Goal: Navigation & Orientation: Find specific page/section

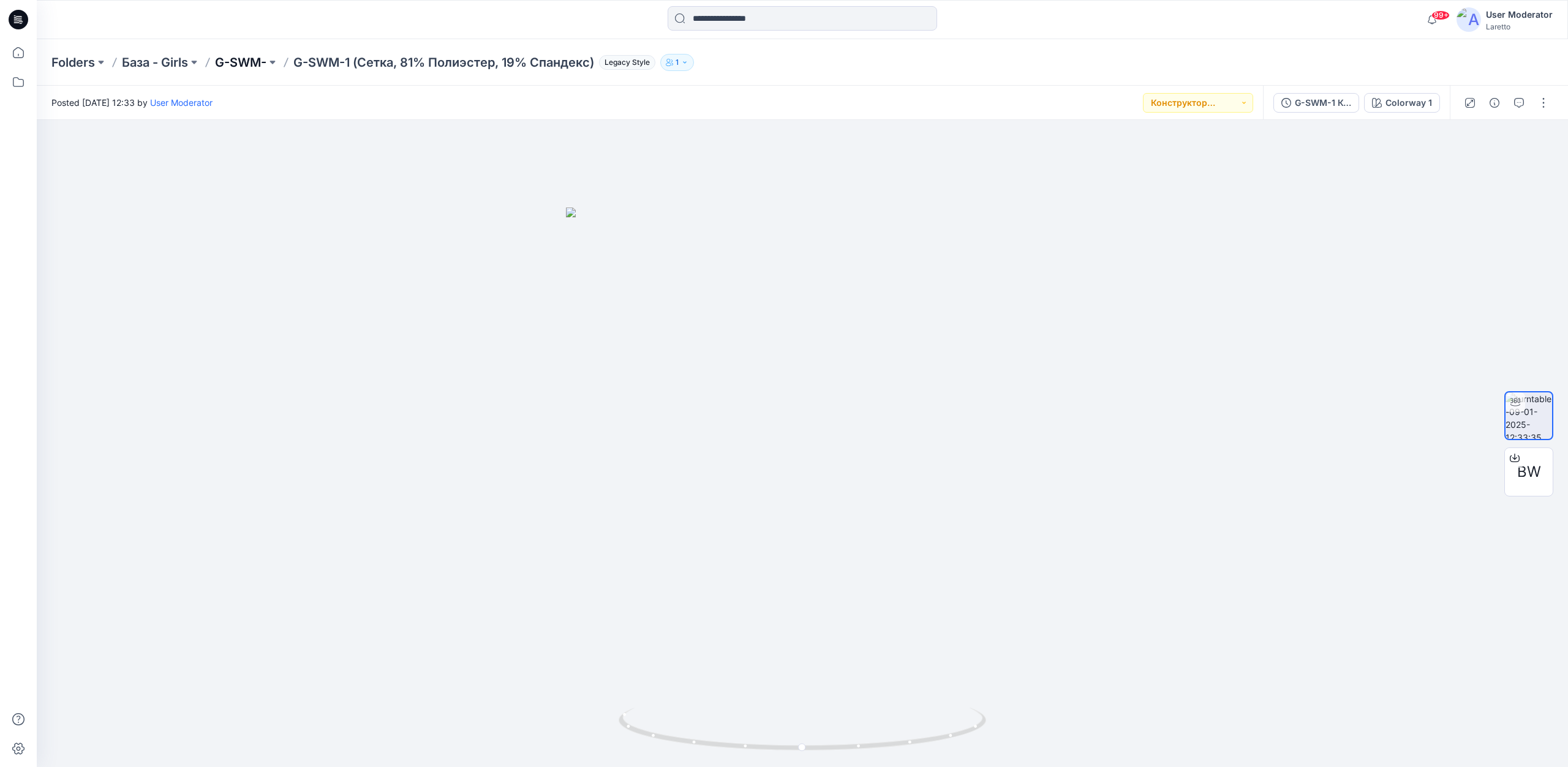
click at [244, 62] on p "G-SWM-" at bounding box center [241, 62] width 51 height 17
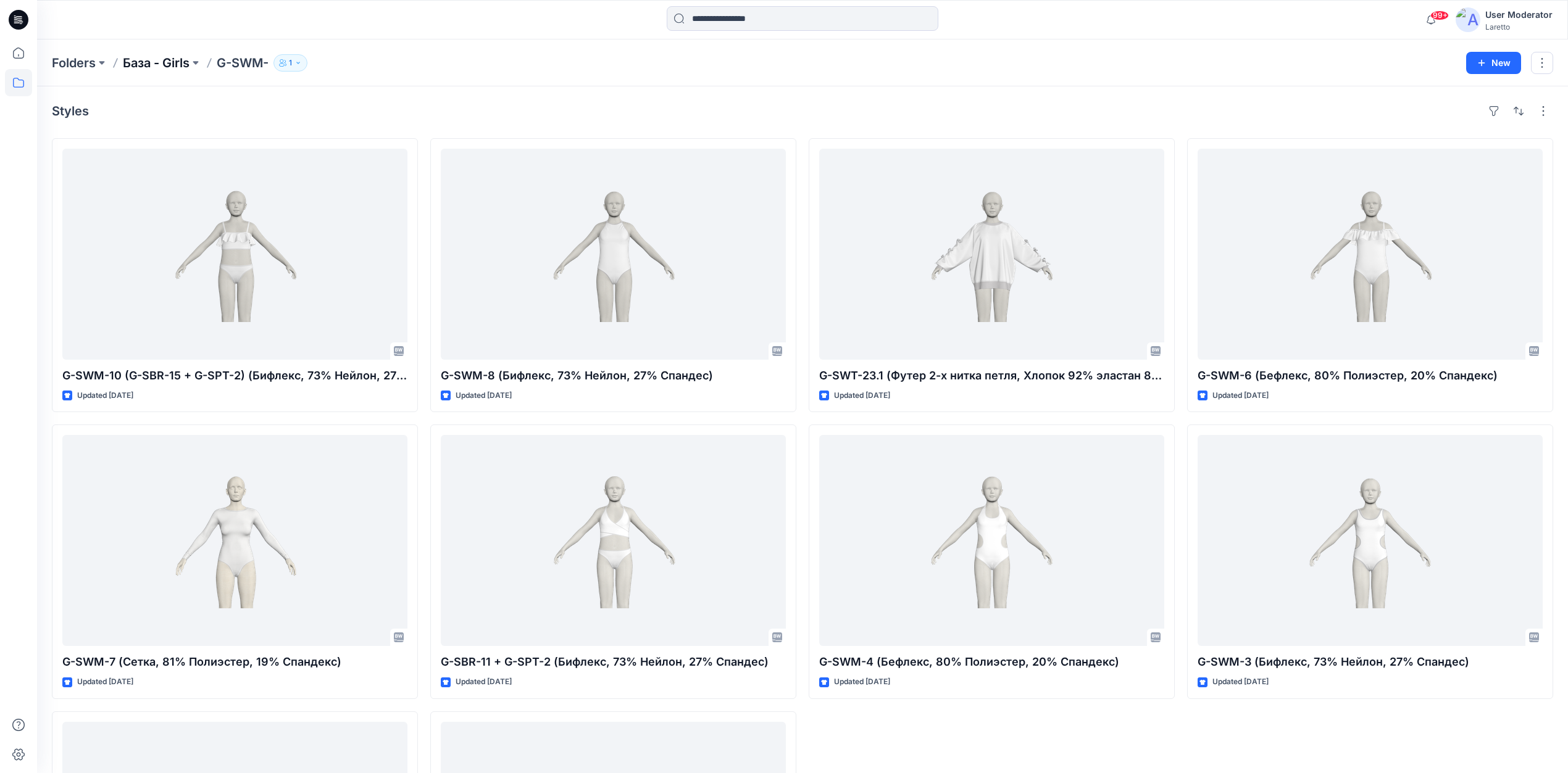
click at [171, 70] on p "База - Girls" at bounding box center [156, 63] width 67 height 17
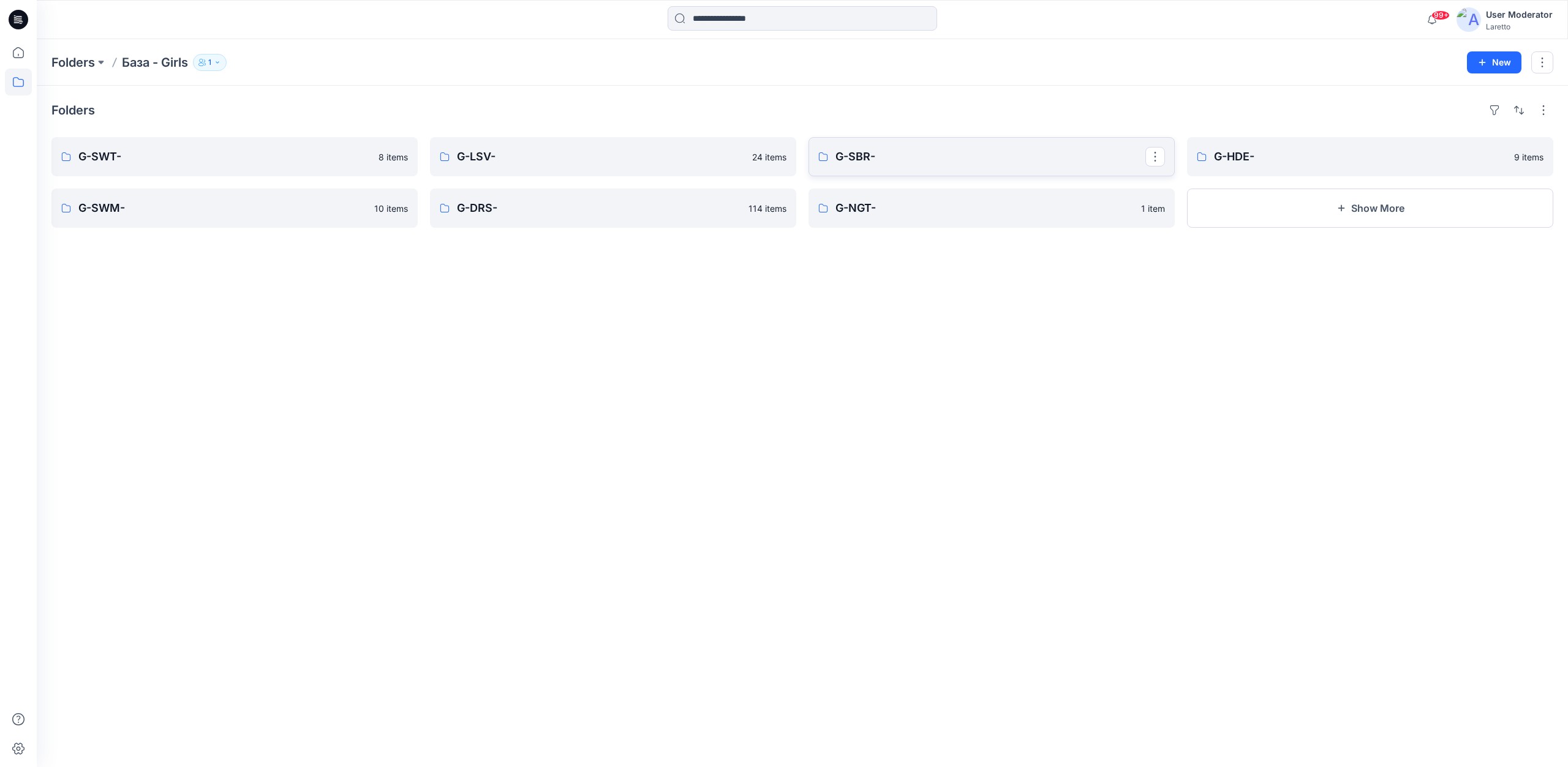
click at [927, 163] on p "G-SBR-" at bounding box center [990, 156] width 310 height 17
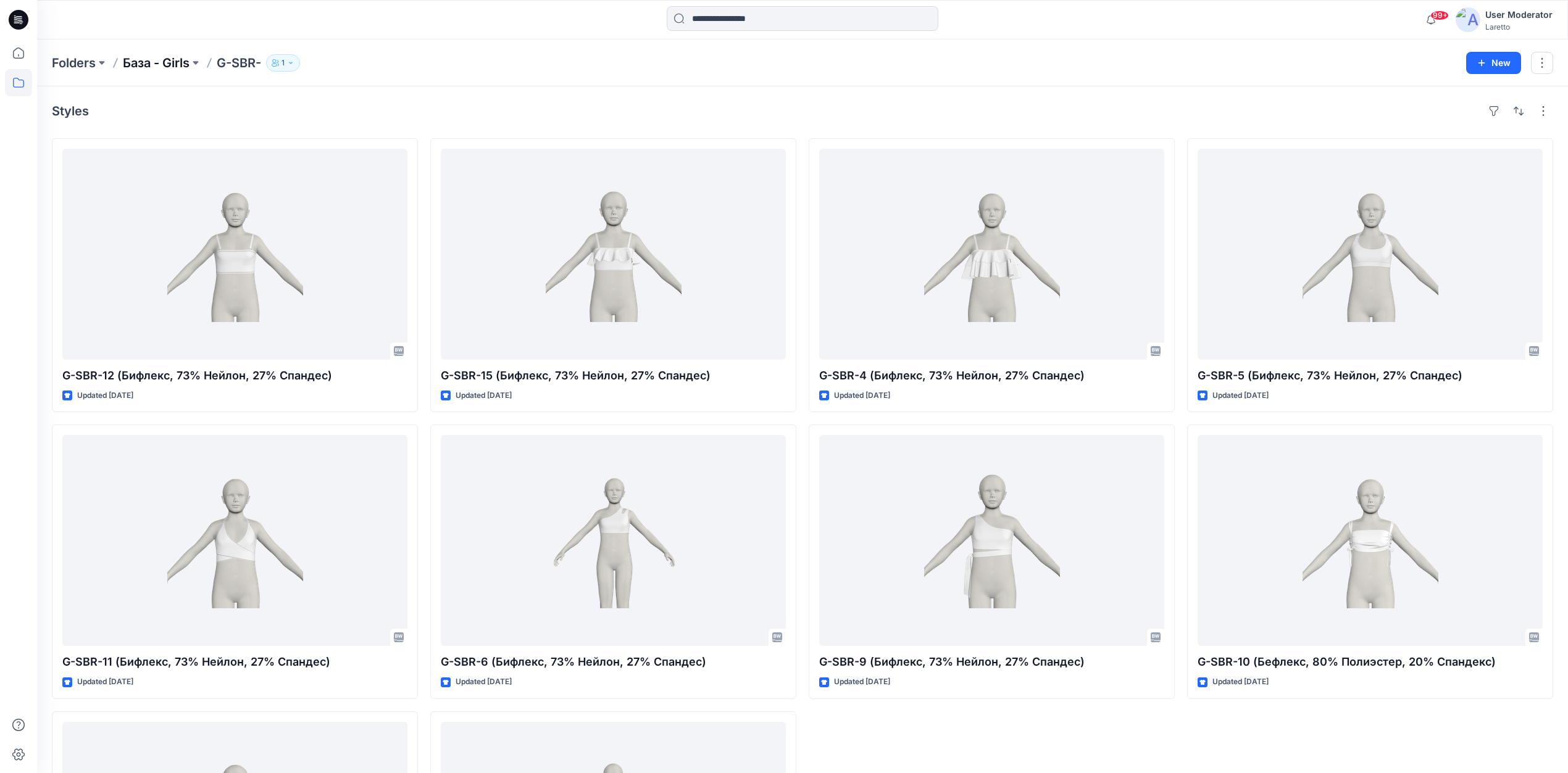
click at [179, 65] on p "База - Girls" at bounding box center [156, 63] width 67 height 17
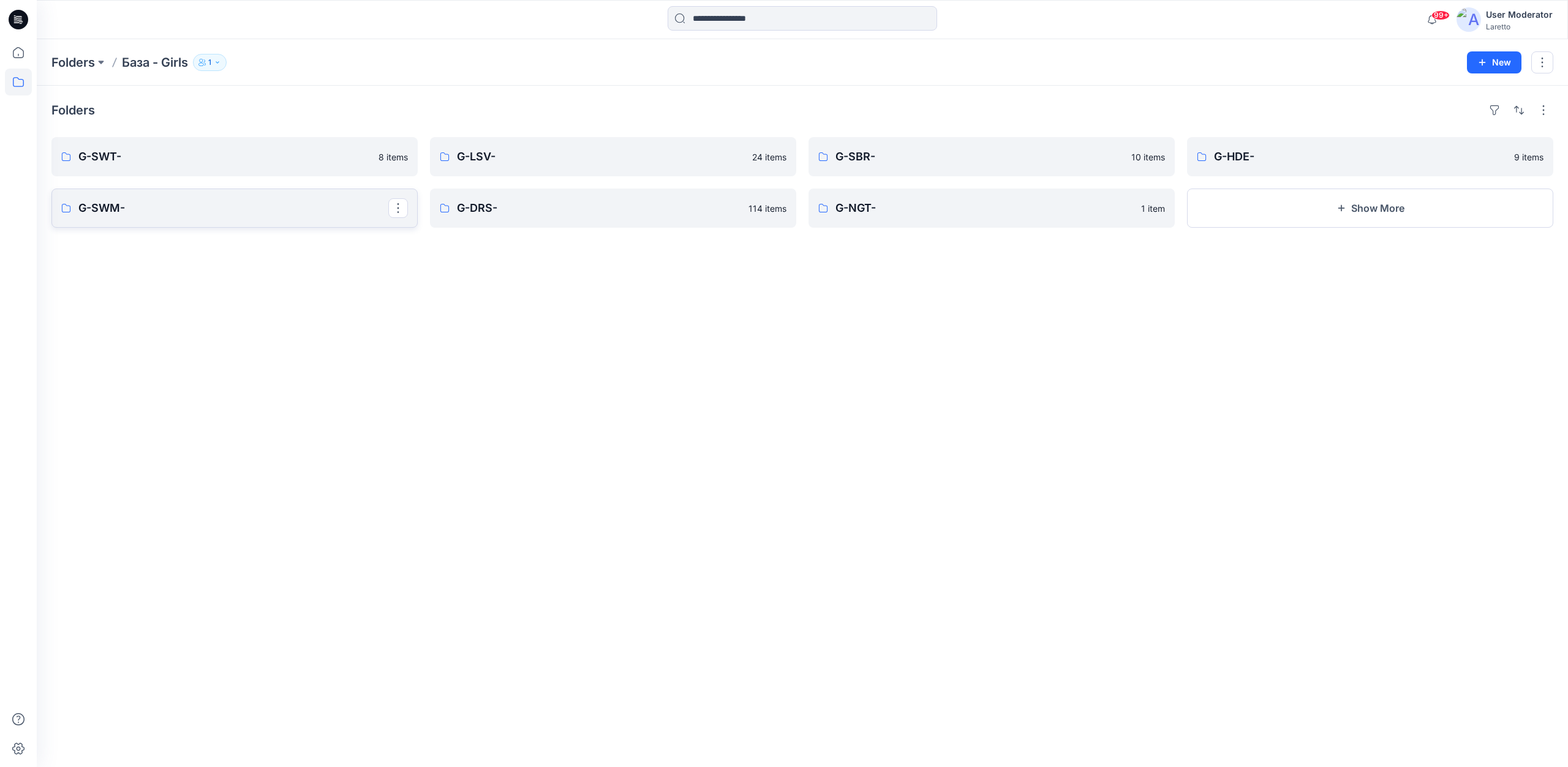
click at [151, 216] on p "G-SWM-" at bounding box center [234, 207] width 310 height 17
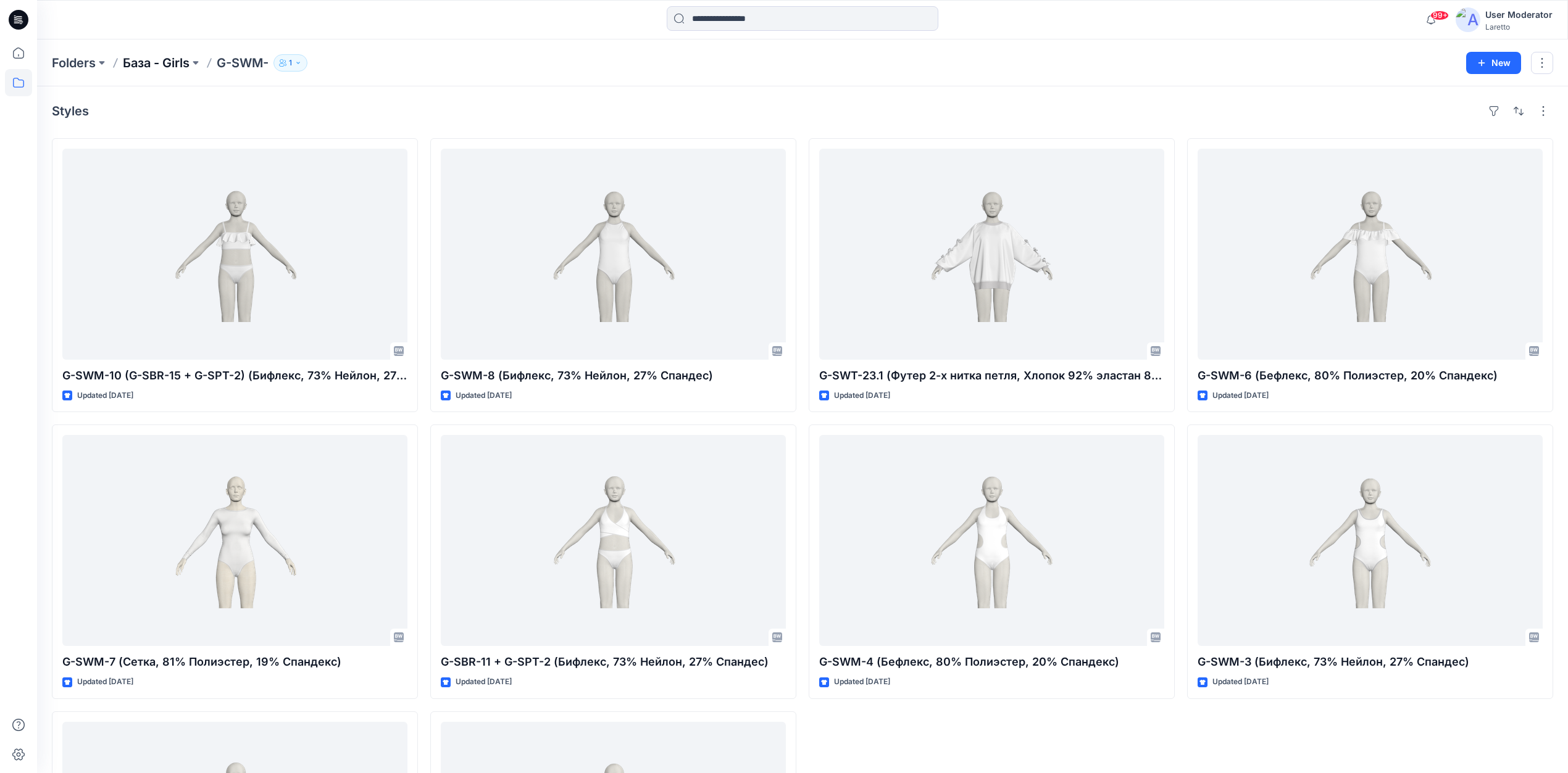
click at [170, 61] on p "База - Girls" at bounding box center [156, 63] width 67 height 17
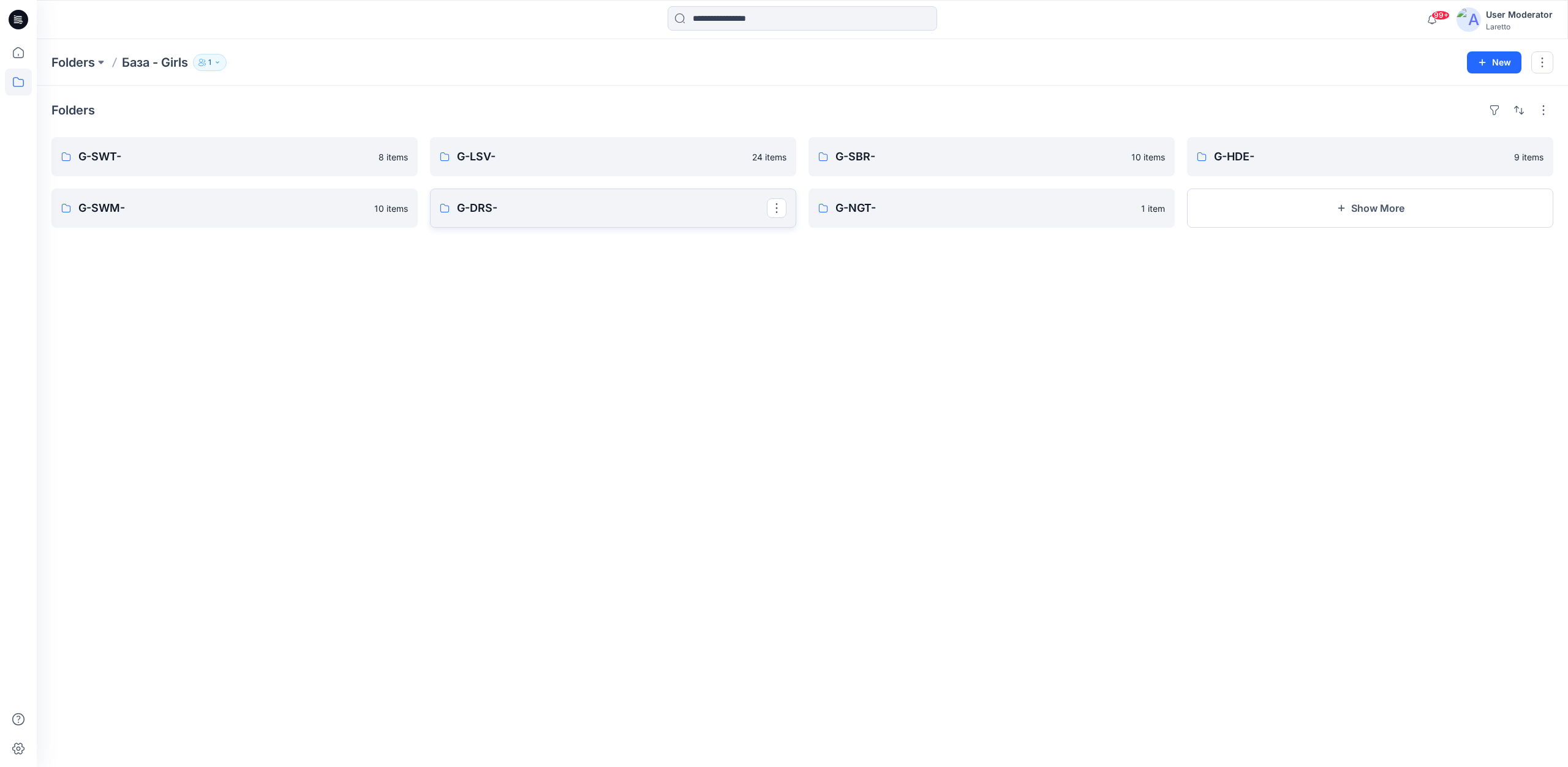
click at [508, 208] on p "G-DRS-" at bounding box center [611, 207] width 310 height 17
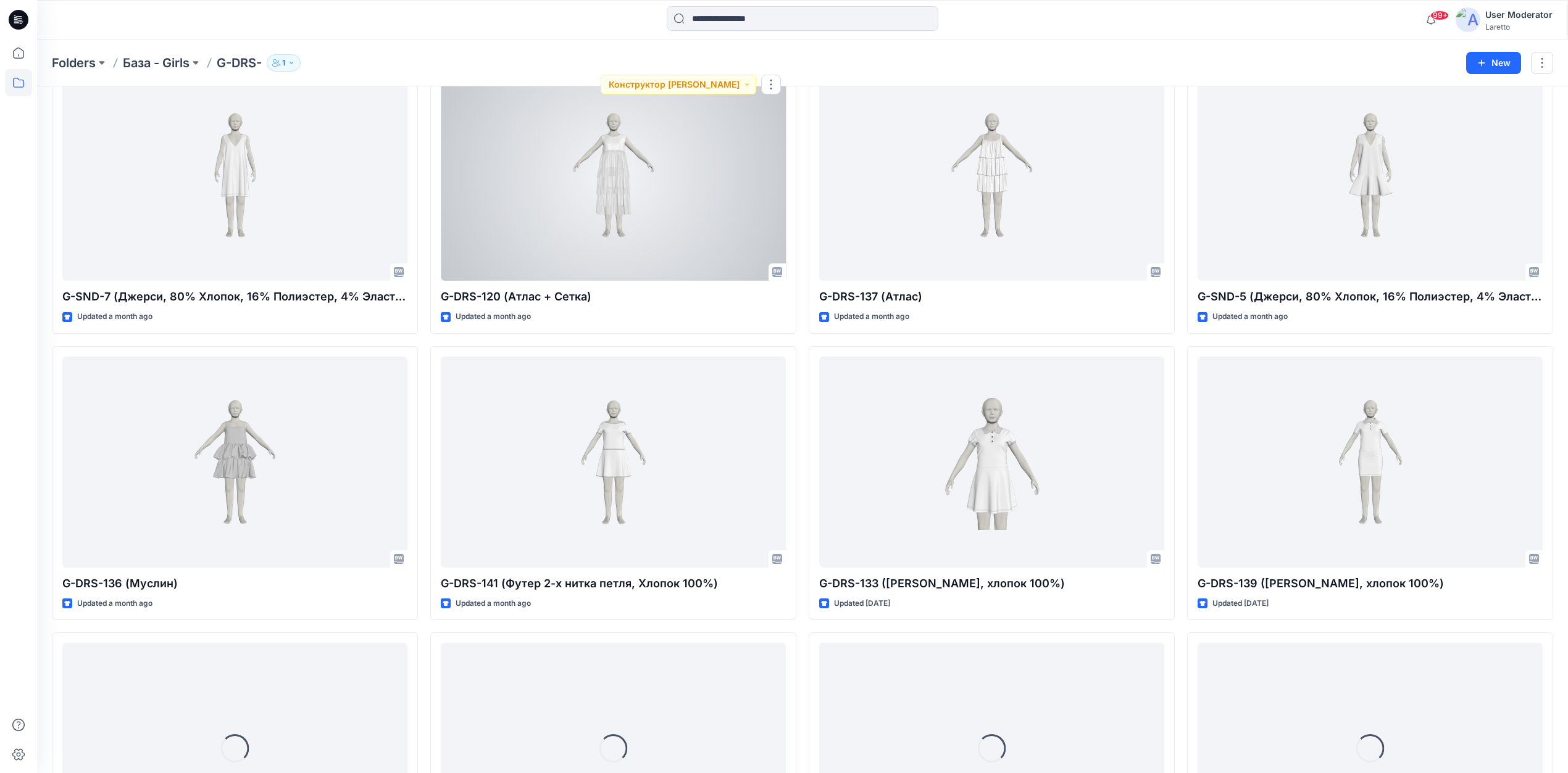
scroll to position [494, 0]
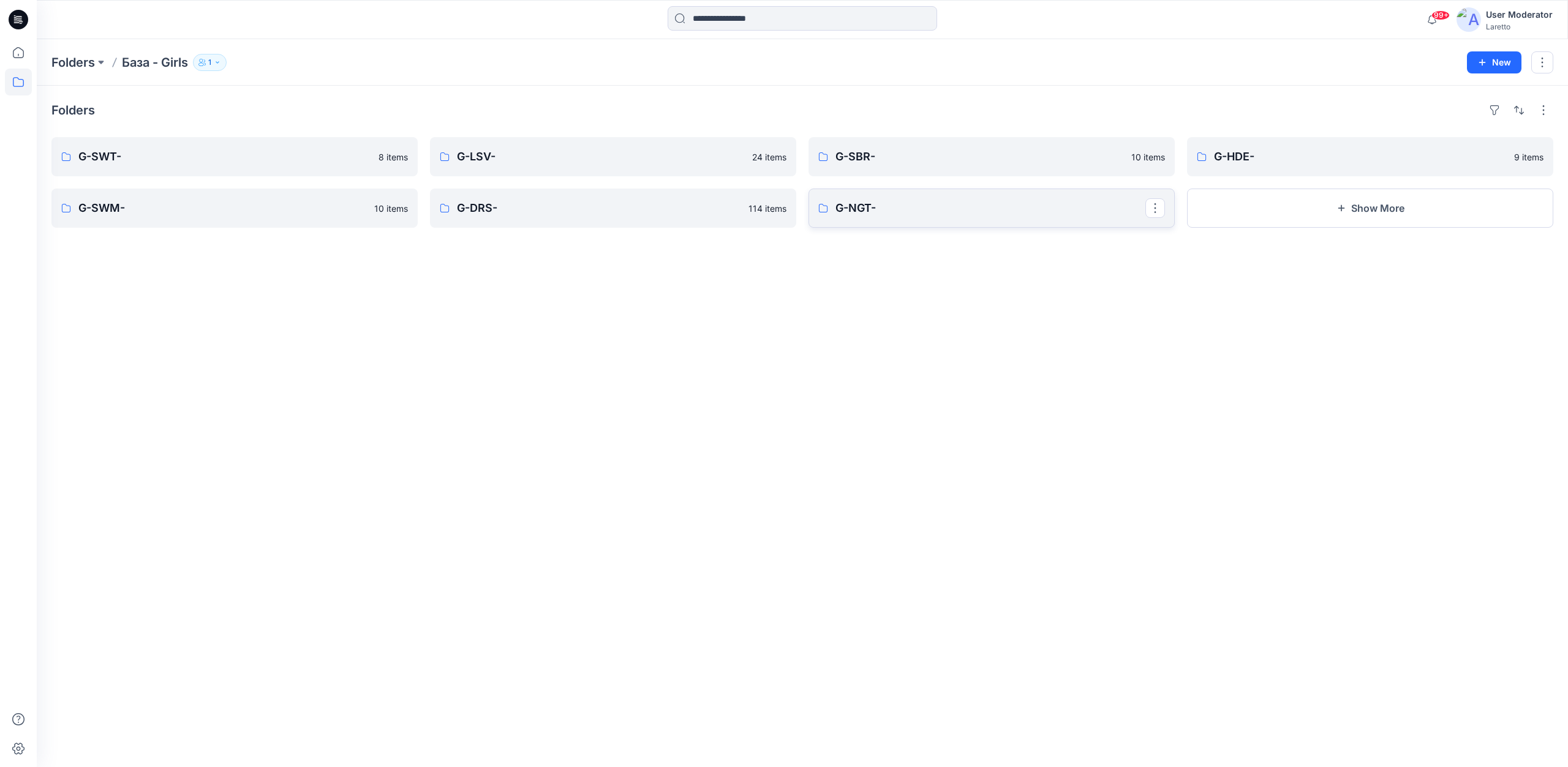
click at [927, 214] on p "G-NGT-" at bounding box center [990, 207] width 310 height 17
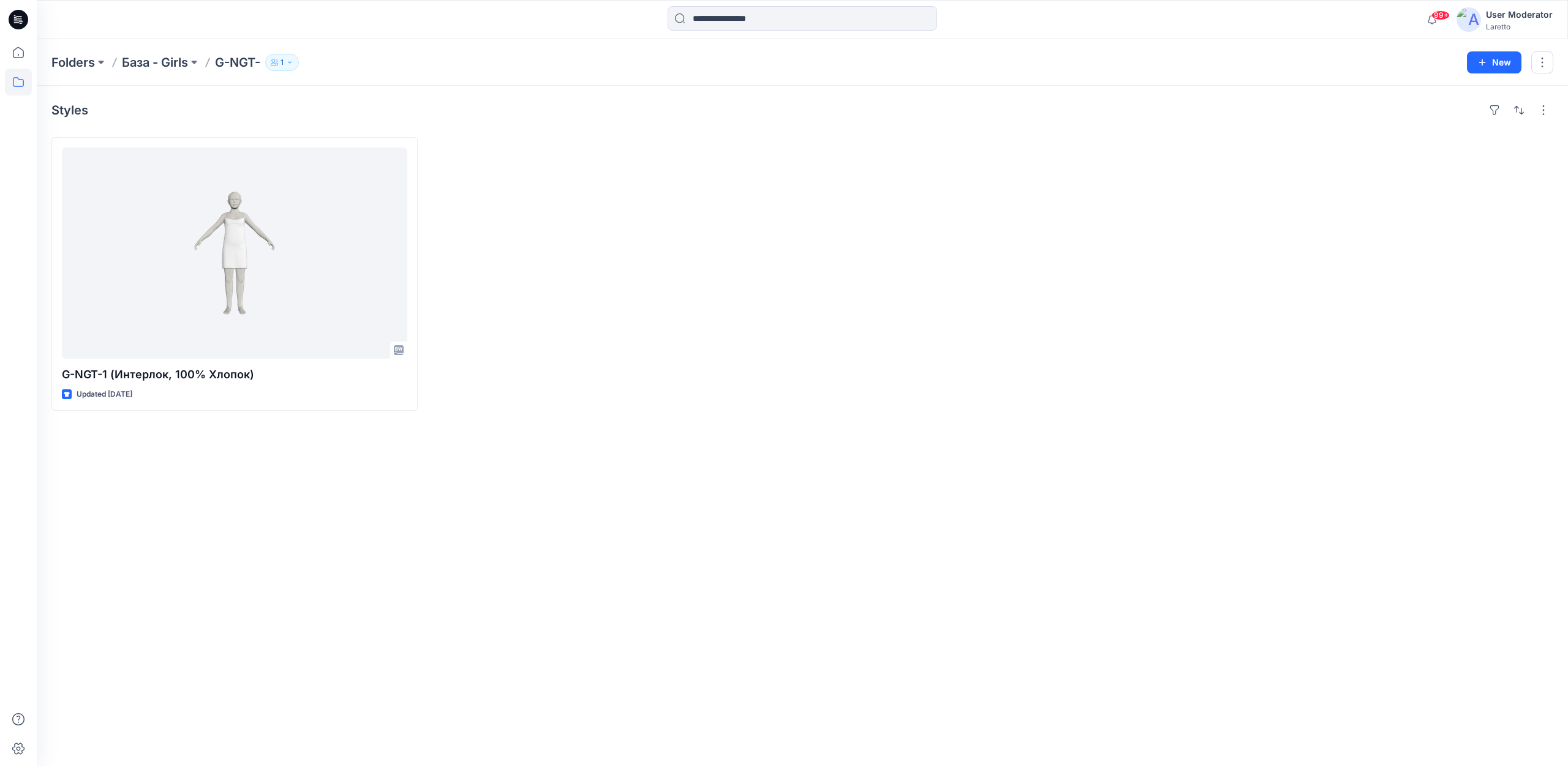
drag, startPoint x: 752, startPoint y: 231, endPoint x: 732, endPoint y: 229, distance: 20.1
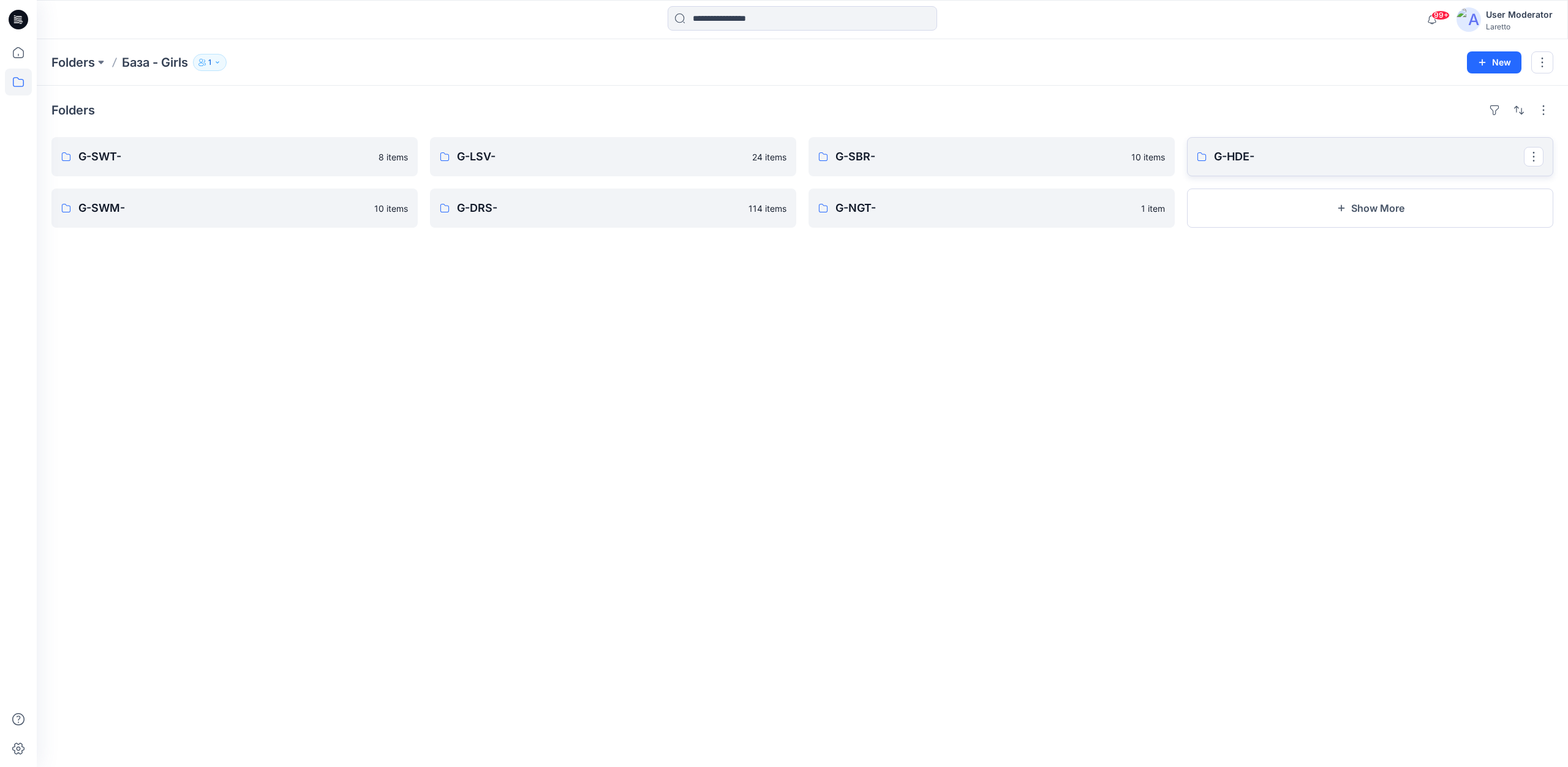
click at [1252, 156] on p "G-HDE-" at bounding box center [1369, 156] width 310 height 17
click at [1036, 153] on p "G-SBR-" at bounding box center [990, 156] width 310 height 17
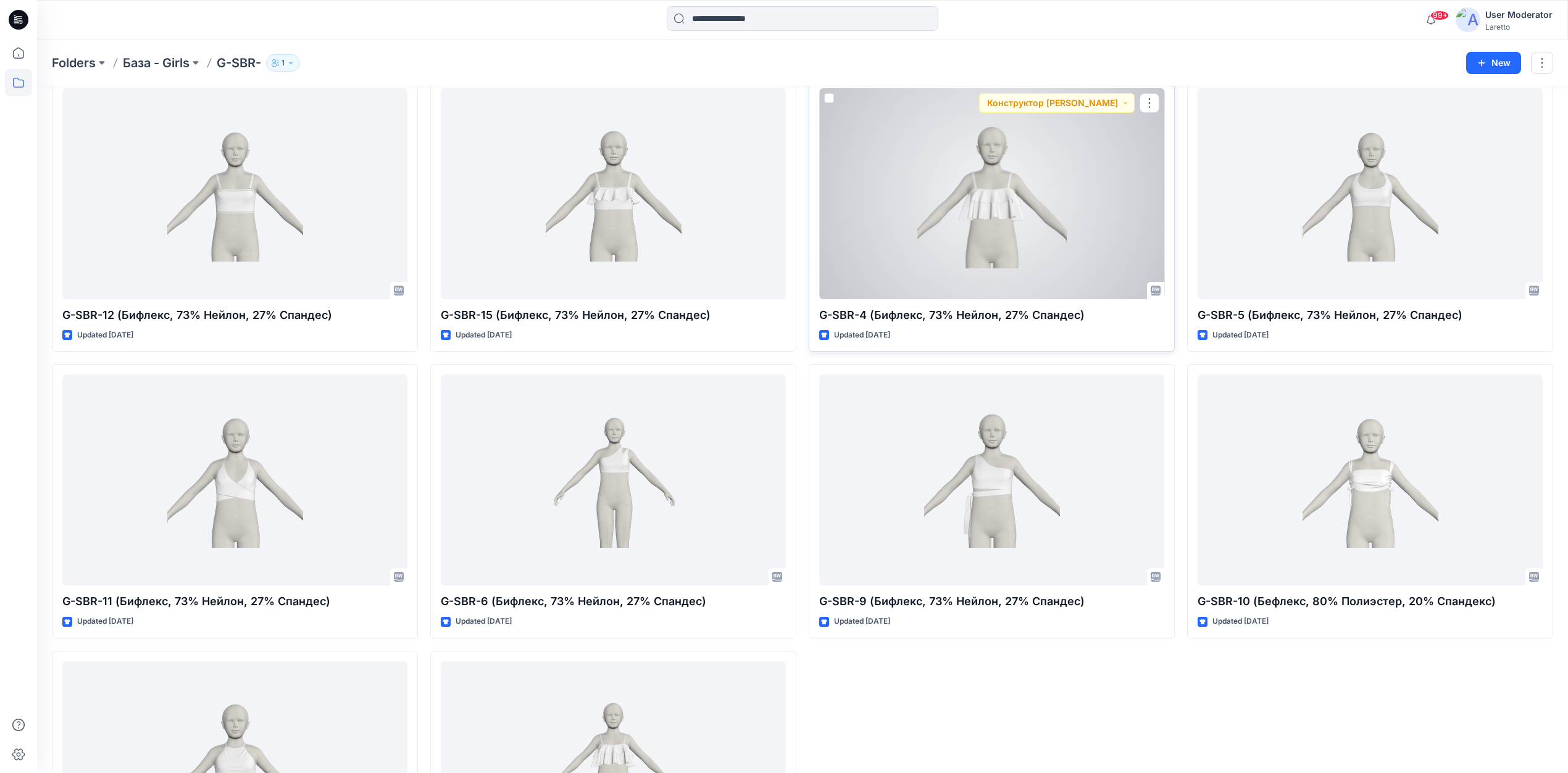
scroll to position [164, 0]
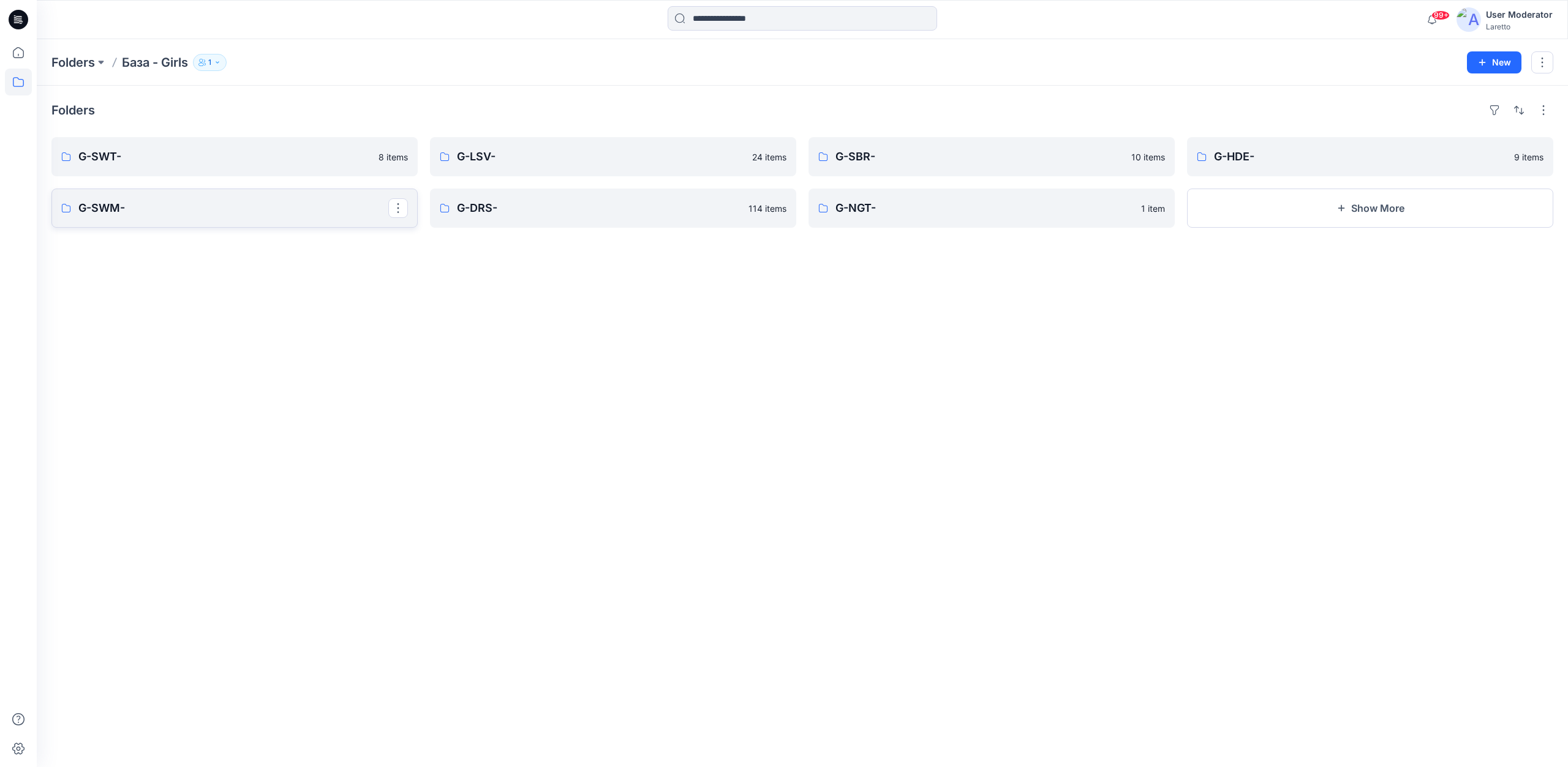
click at [180, 214] on p "G-SWM-" at bounding box center [234, 207] width 310 height 17
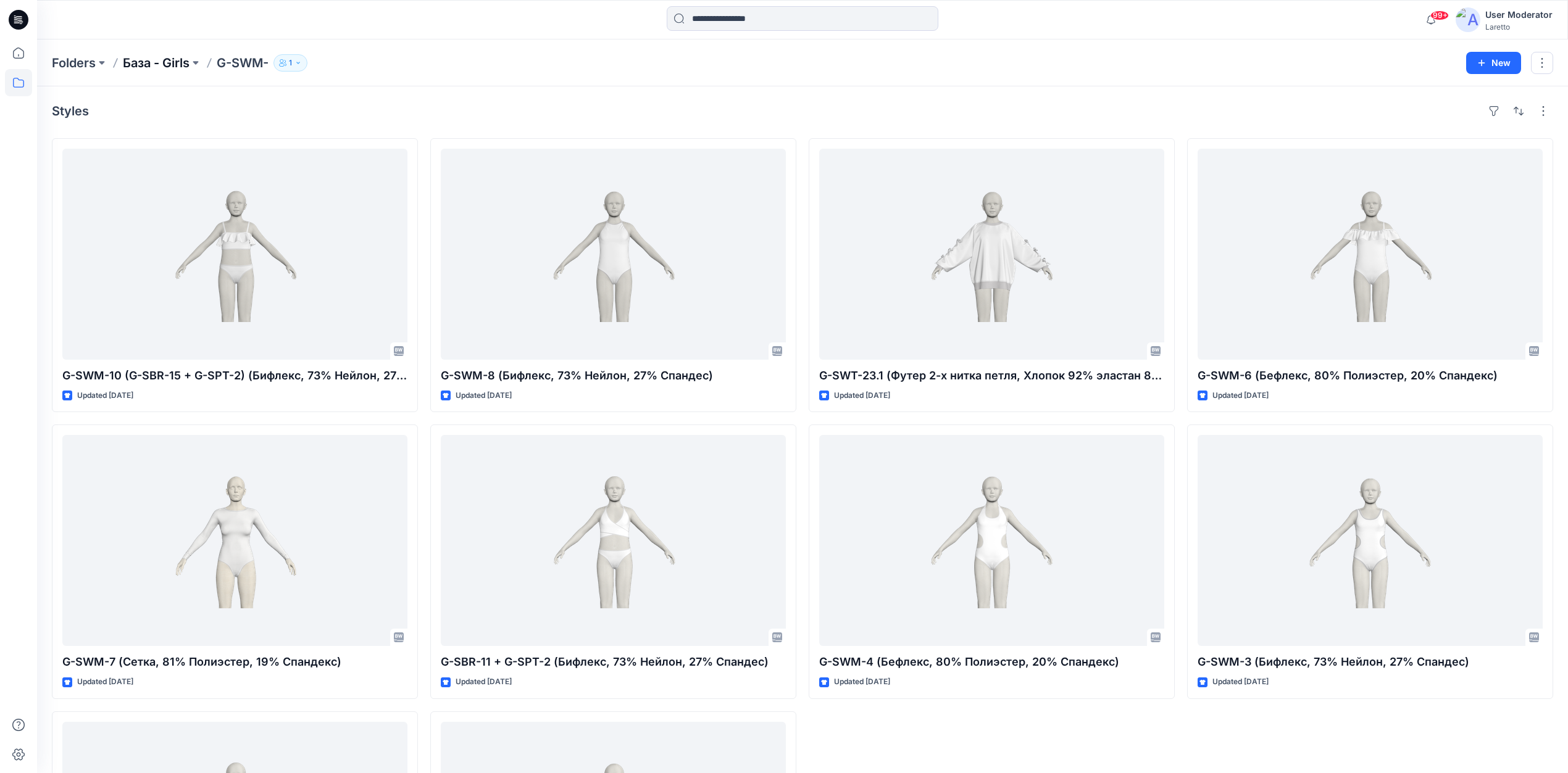
click at [170, 62] on p "База - Girls" at bounding box center [156, 63] width 67 height 17
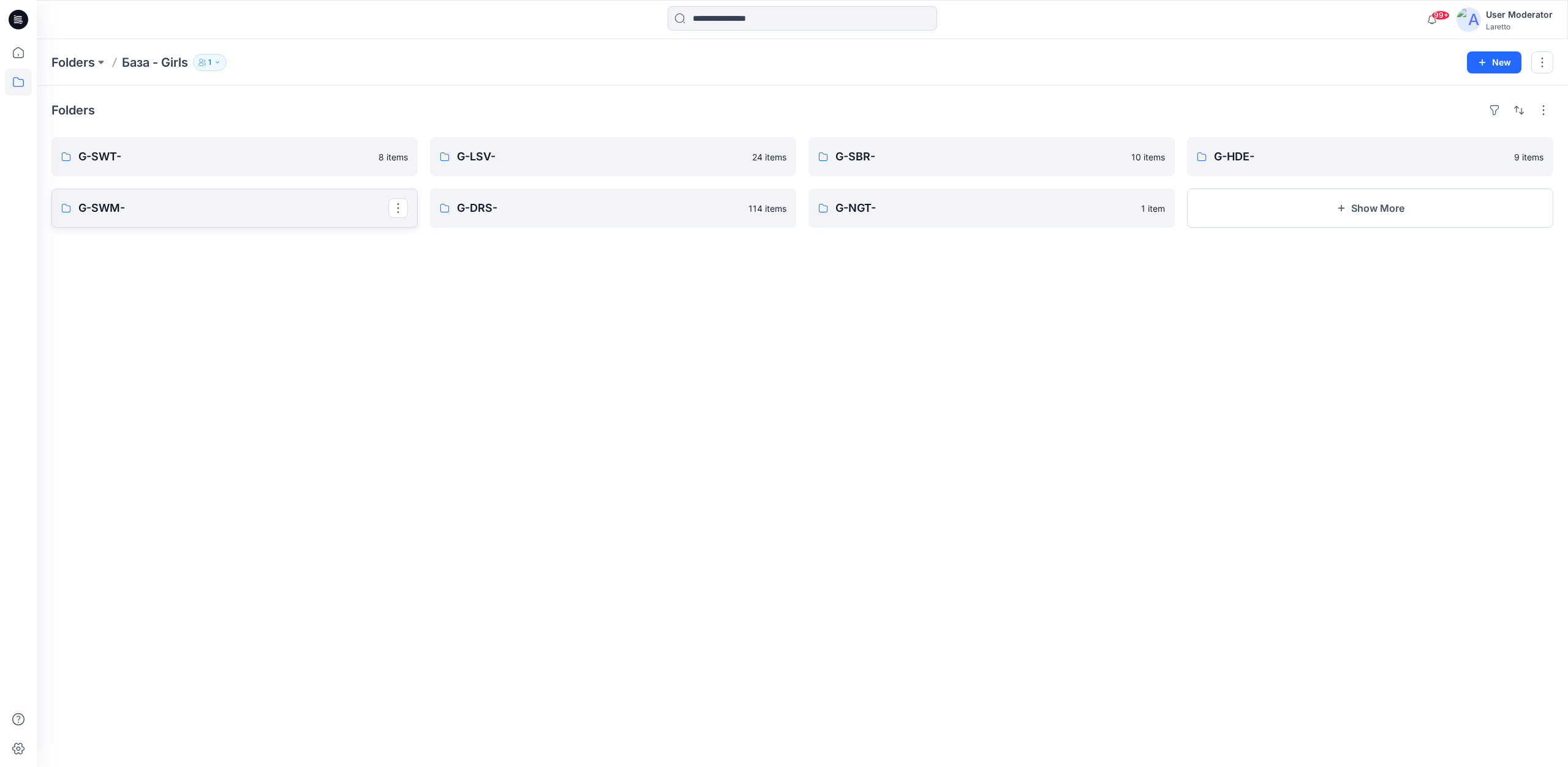
click at [224, 214] on p "G-SWM-" at bounding box center [234, 207] width 310 height 17
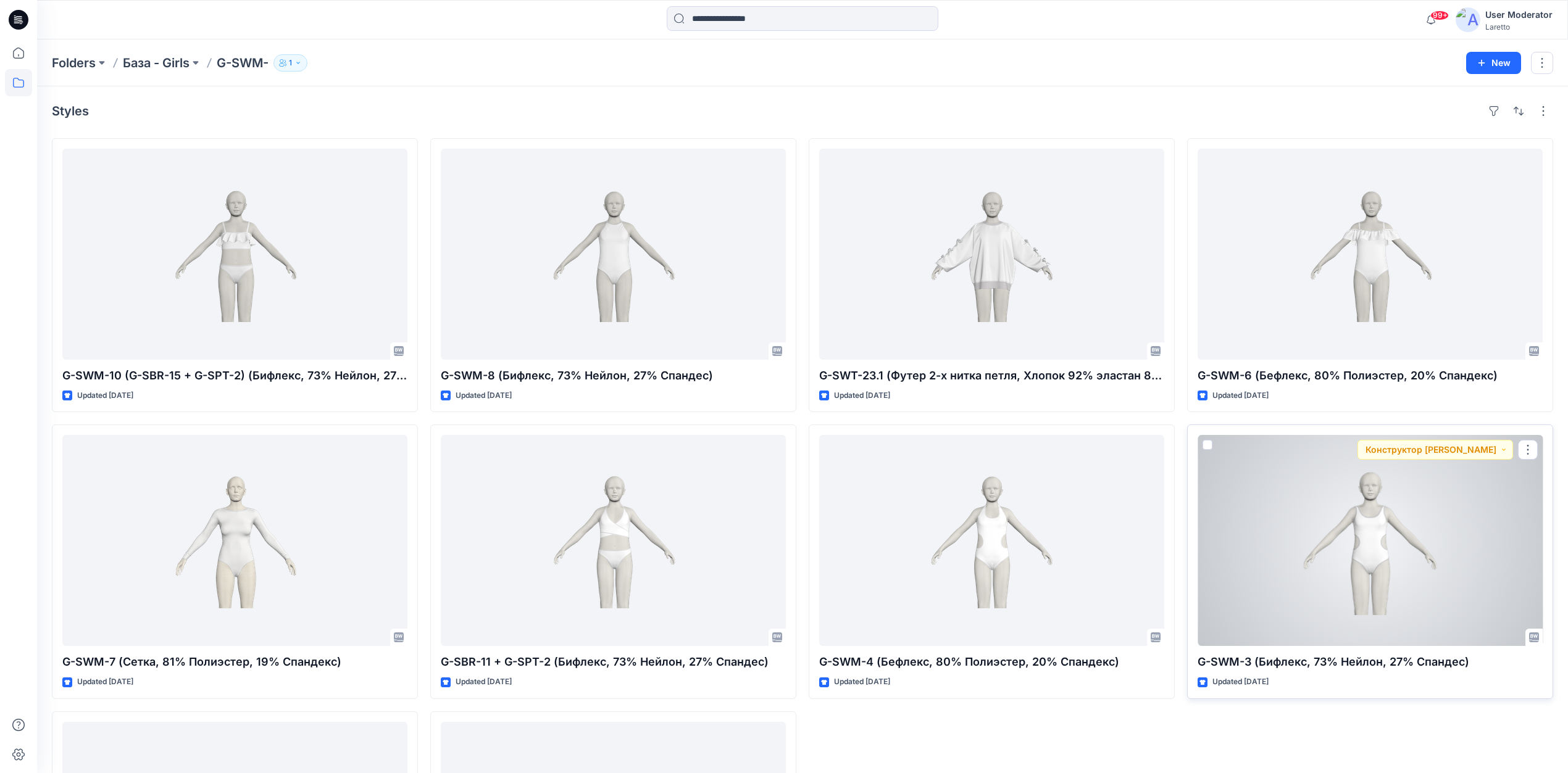
click at [1415, 517] on div at bounding box center [1369, 541] width 345 height 211
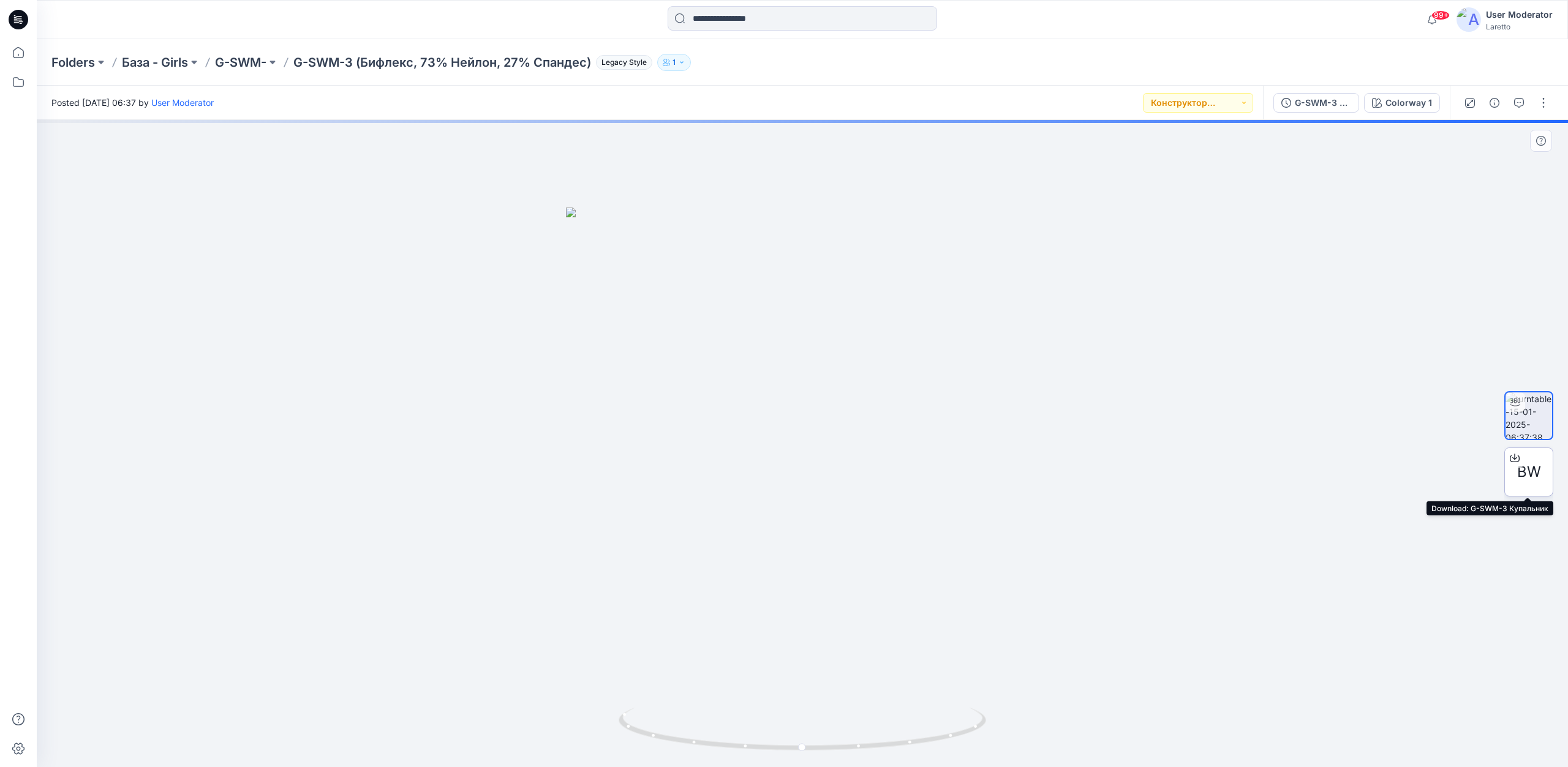
click at [1522, 485] on div "BW" at bounding box center [1530, 472] width 49 height 49
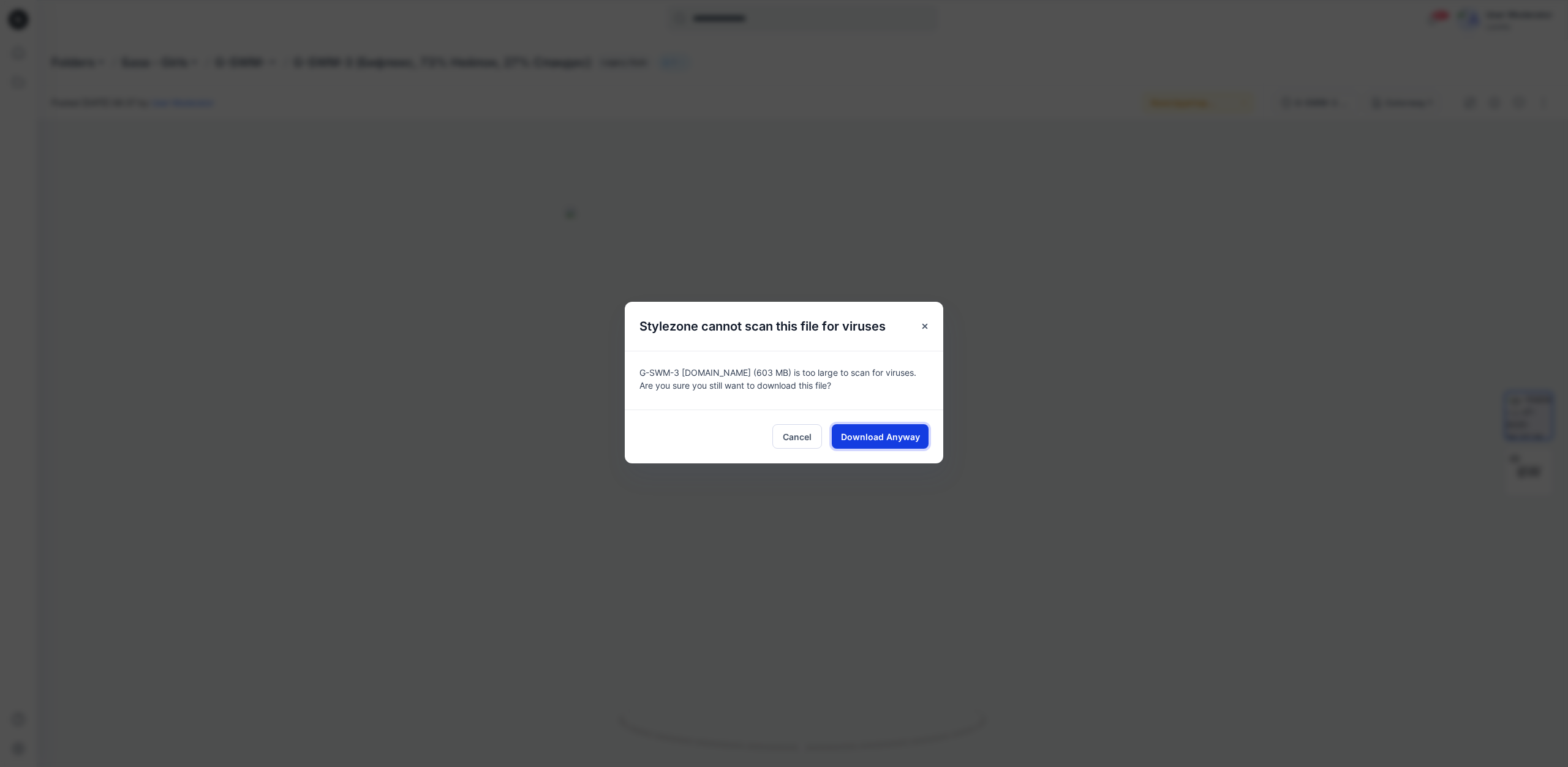
click at [925, 434] on button "Download Anyway" at bounding box center [881, 436] width 97 height 25
